Goal: Task Accomplishment & Management: Use online tool/utility

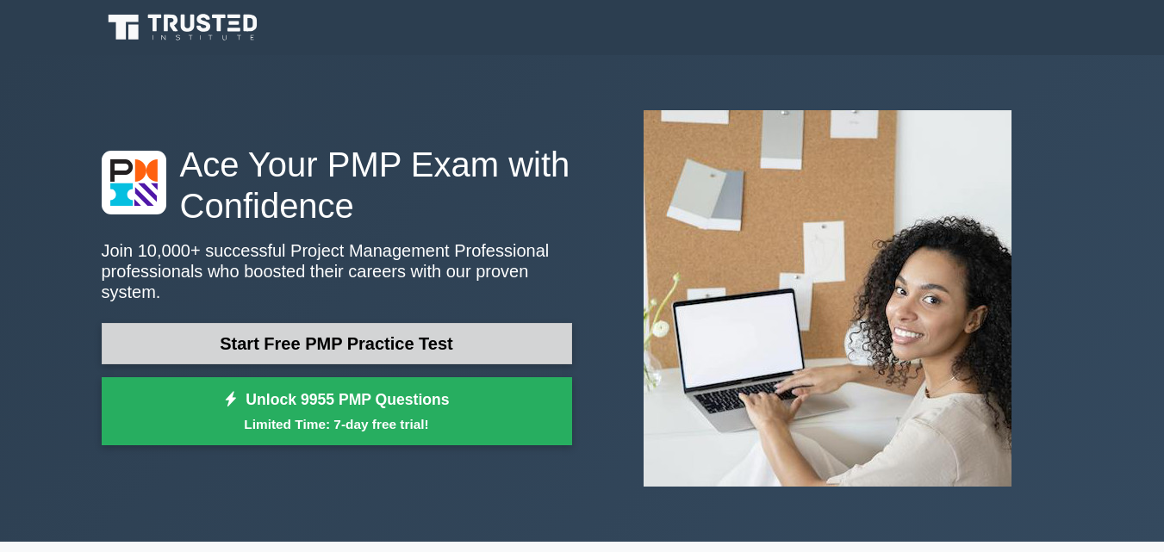
click at [360, 340] on link "Start Free PMP Practice Test" at bounding box center [337, 343] width 470 height 41
